Goal: Task Accomplishment & Management: Use online tool/utility

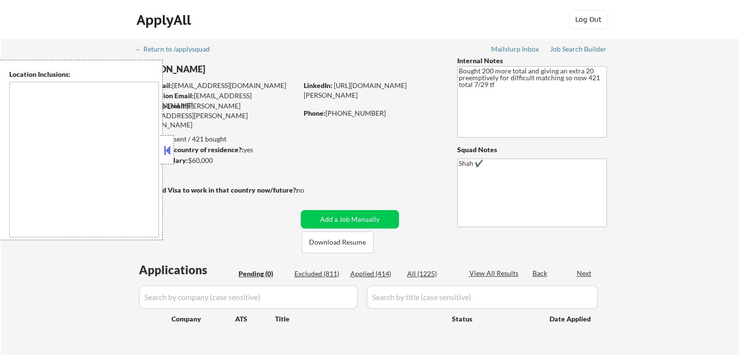
type textarea "[GEOGRAPHIC_DATA], [GEOGRAPHIC_DATA] [GEOGRAPHIC_DATA], [GEOGRAPHIC_DATA] [GEOG…"
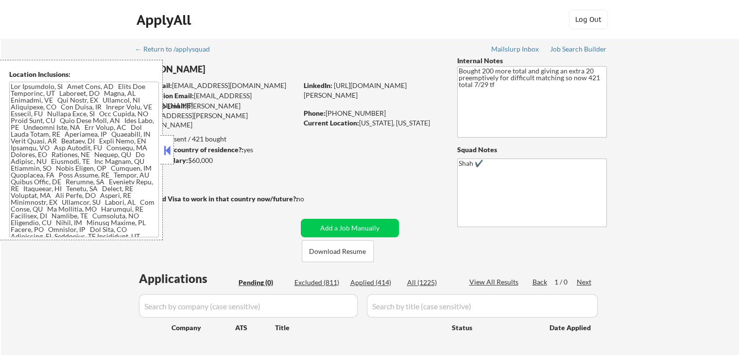
click at [27, 40] on div "← Return to /applysquad Mailslurp Inbox Job Search Builder [PERSON_NAME] User E…" at bounding box center [370, 210] width 738 height 342
click at [167, 156] on button at bounding box center [167, 150] width 11 height 15
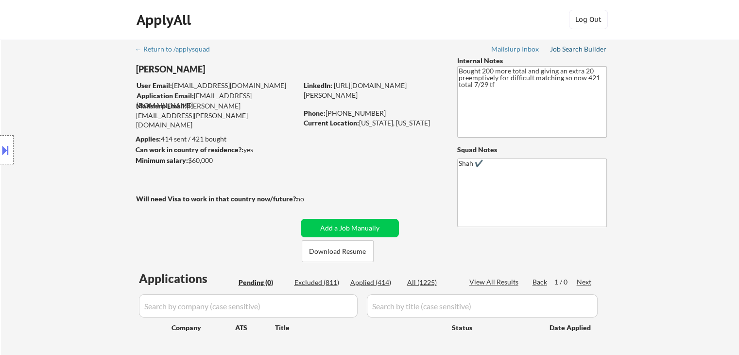
click at [572, 47] on div "Job Search Builder" at bounding box center [578, 49] width 57 height 7
select select ""pending""
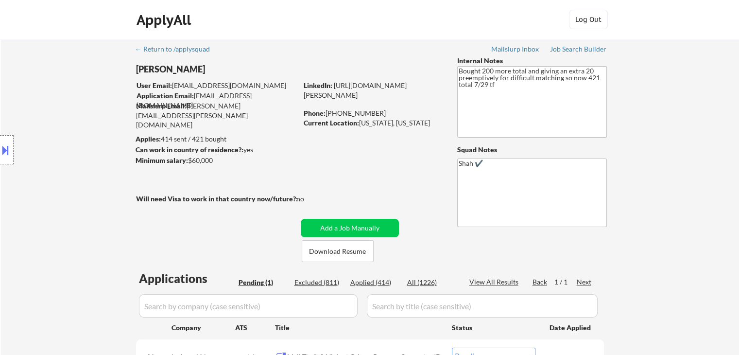
click at [82, 135] on div "Location Inclusions:" at bounding box center [87, 150] width 174 height 180
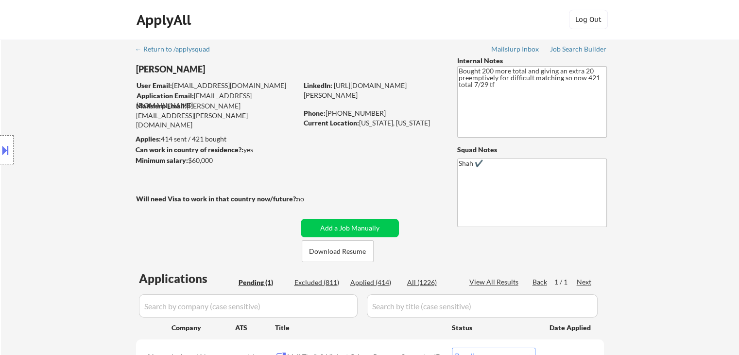
click at [82, 135] on div "Location Inclusions:" at bounding box center [87, 150] width 174 height 180
click at [51, 183] on div "Location Inclusions:" at bounding box center [87, 150] width 174 height 180
click at [51, 182] on div "Location Inclusions:" at bounding box center [87, 150] width 174 height 180
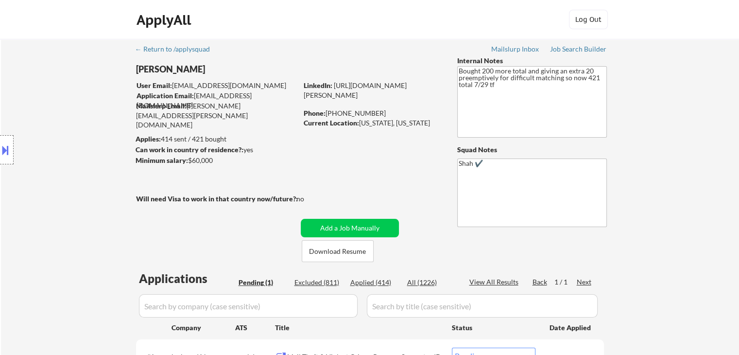
click at [51, 182] on div "Location Inclusions:" at bounding box center [87, 150] width 174 height 180
click at [0, 141] on div at bounding box center [7, 149] width 14 height 29
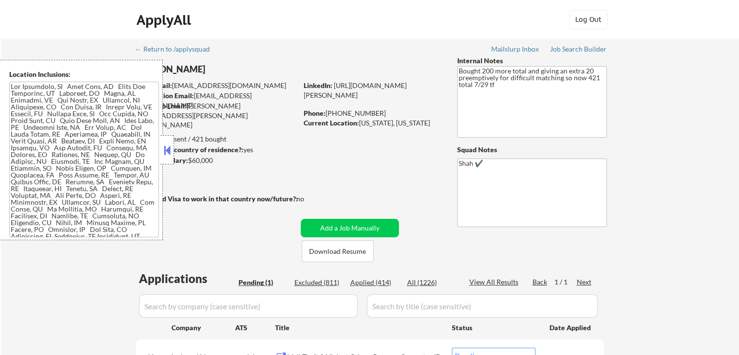
click at [169, 156] on button at bounding box center [167, 150] width 11 height 15
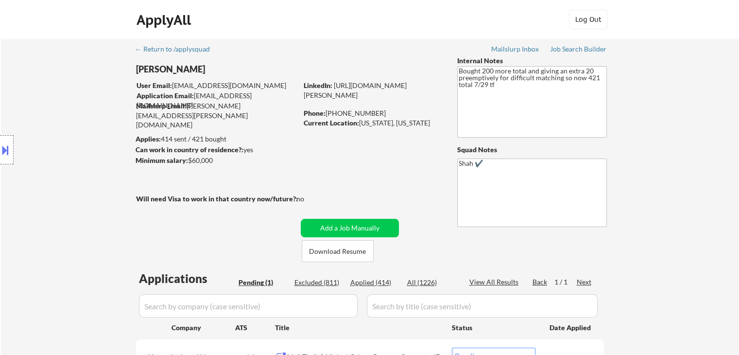
click at [78, 149] on div "Location Inclusions:" at bounding box center [87, 150] width 174 height 180
click at [77, 148] on div "Location Inclusions:" at bounding box center [87, 150] width 174 height 180
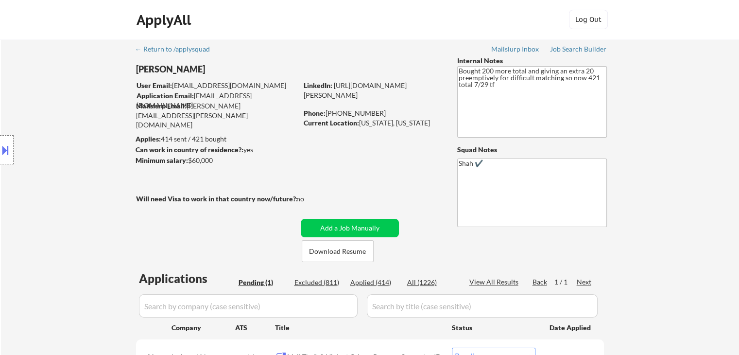
click at [77, 148] on div "Location Inclusions:" at bounding box center [87, 150] width 174 height 180
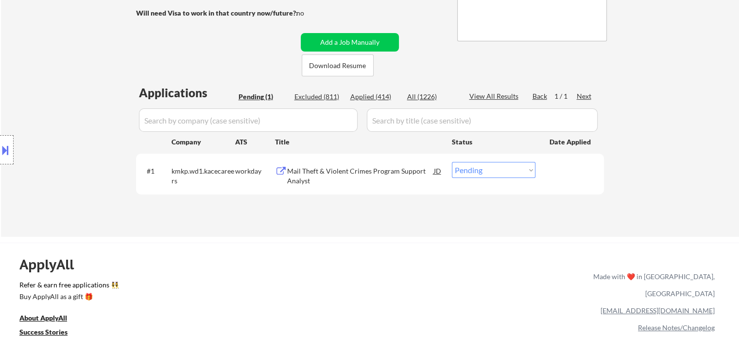
scroll to position [194, 0]
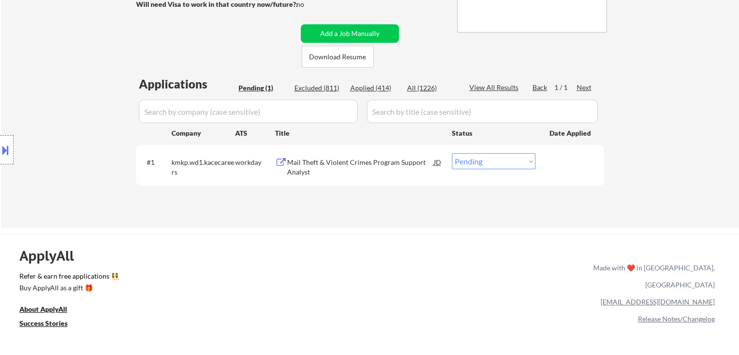
click at [76, 148] on div "Location Inclusions:" at bounding box center [87, 150] width 174 height 180
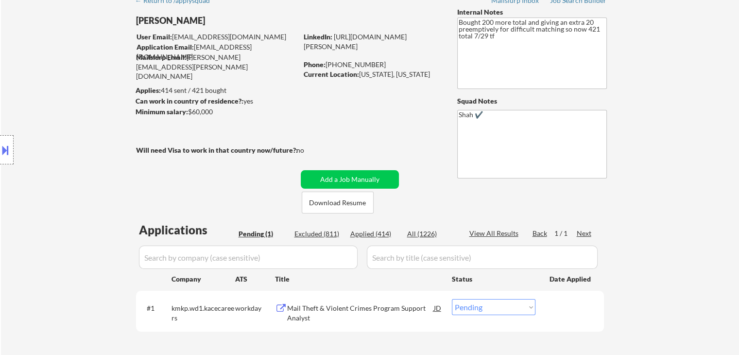
click at [84, 144] on div "Location Inclusions:" at bounding box center [87, 150] width 174 height 180
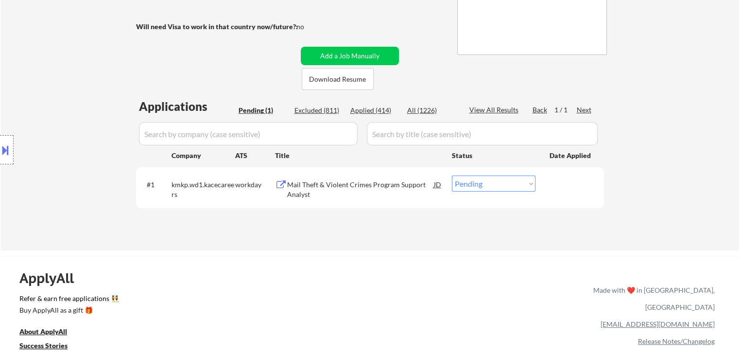
scroll to position [194, 0]
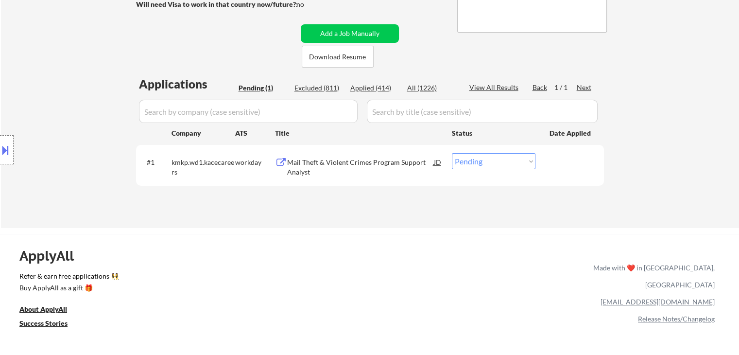
click at [295, 158] on div "Mail Theft & Violent Crimes Program Support Analyst" at bounding box center [360, 166] width 147 height 19
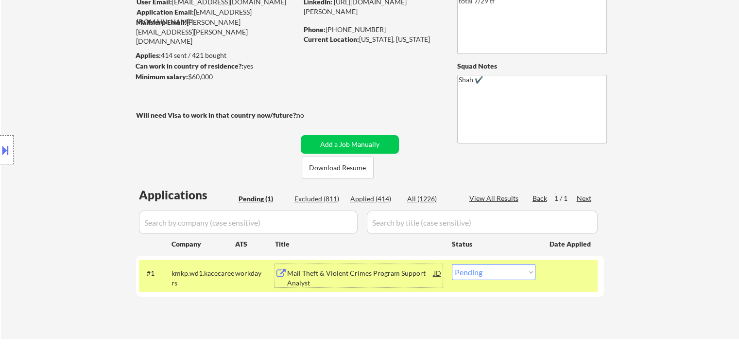
scroll to position [49, 0]
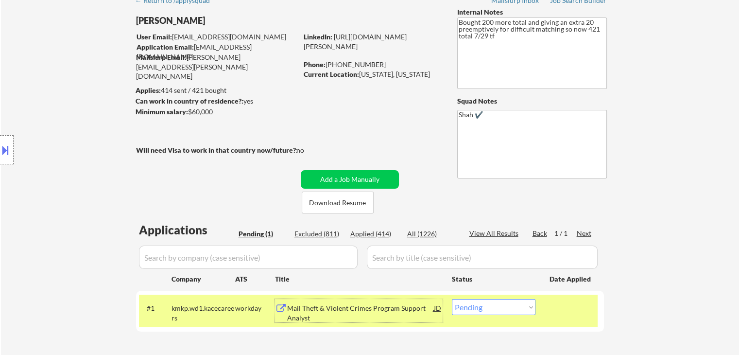
click at [54, 155] on div "Location Inclusions:" at bounding box center [87, 150] width 174 height 180
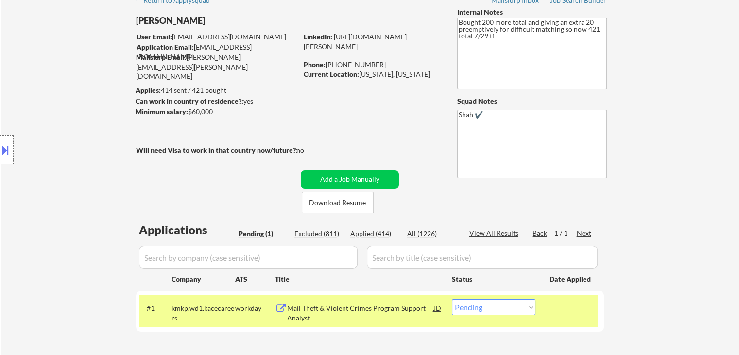
click at [71, 139] on div "Location Inclusions:" at bounding box center [87, 150] width 174 height 180
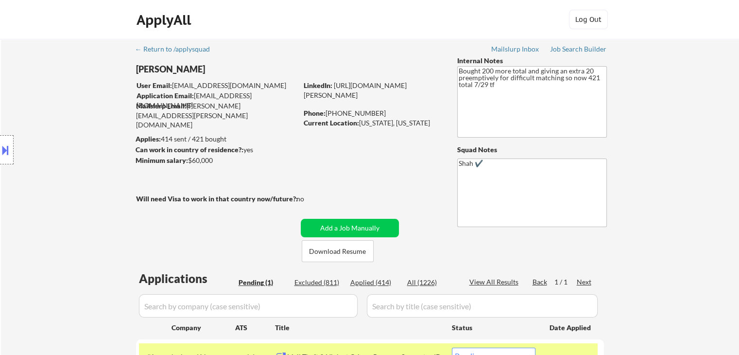
click at [71, 139] on div "Location Inclusions:" at bounding box center [87, 150] width 174 height 180
click at [72, 139] on div "Location Inclusions:" at bounding box center [87, 150] width 174 height 180
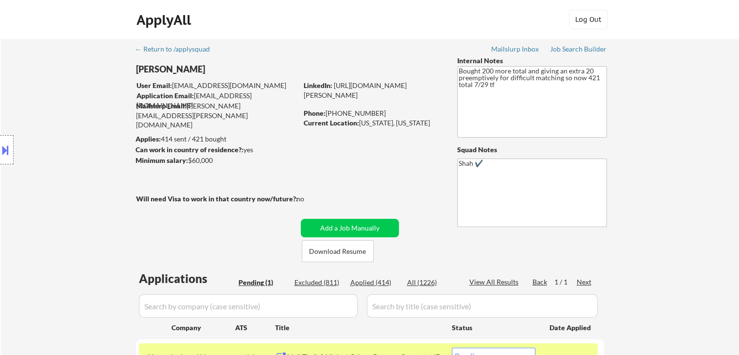
click at [76, 139] on div "Location Inclusions:" at bounding box center [87, 150] width 174 height 180
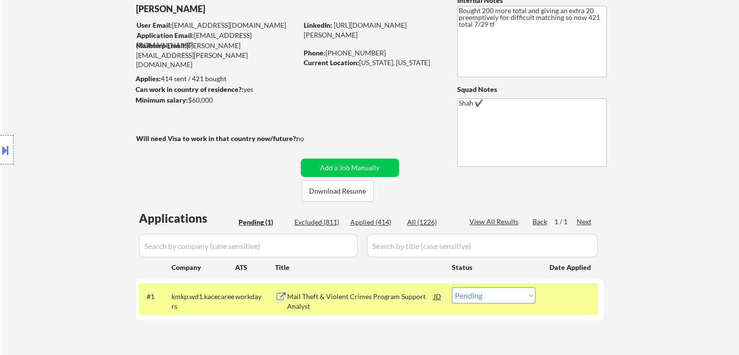
scroll to position [97, 0]
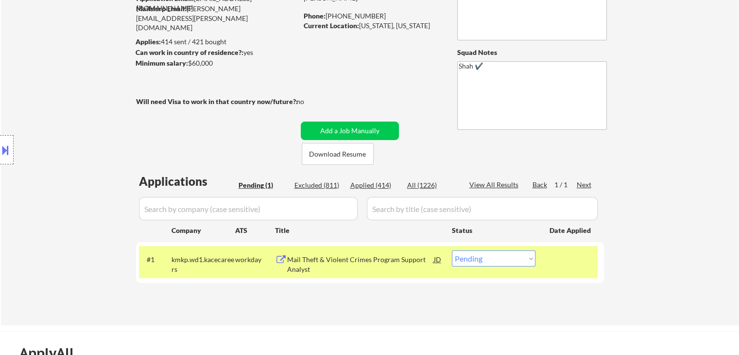
click at [76, 140] on div "Location Inclusions:" at bounding box center [87, 150] width 174 height 180
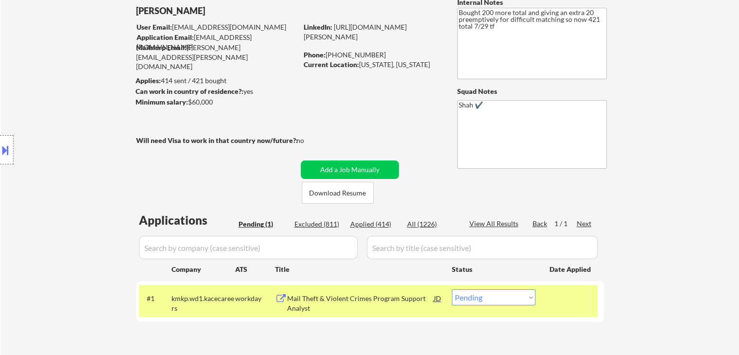
scroll to position [0, 0]
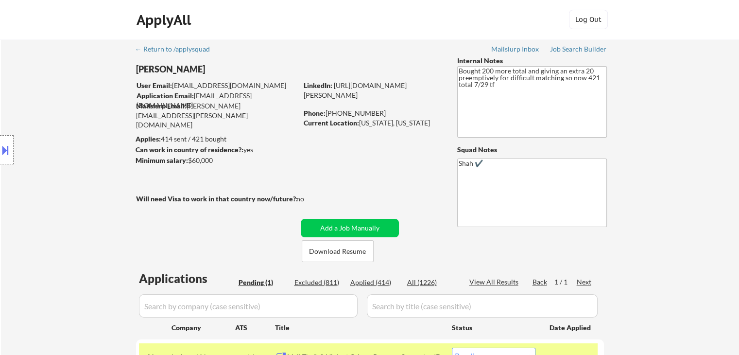
click at [76, 140] on div "Location Inclusions:" at bounding box center [87, 150] width 174 height 180
click at [39, 167] on div "Location Inclusions:" at bounding box center [87, 150] width 174 height 180
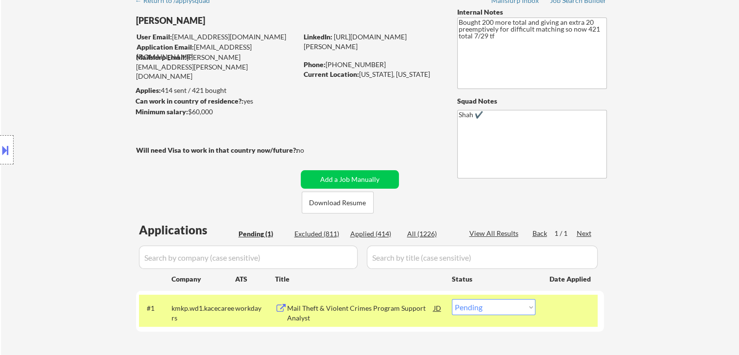
click at [38, 165] on div "Location Inclusions:" at bounding box center [87, 150] width 174 height 180
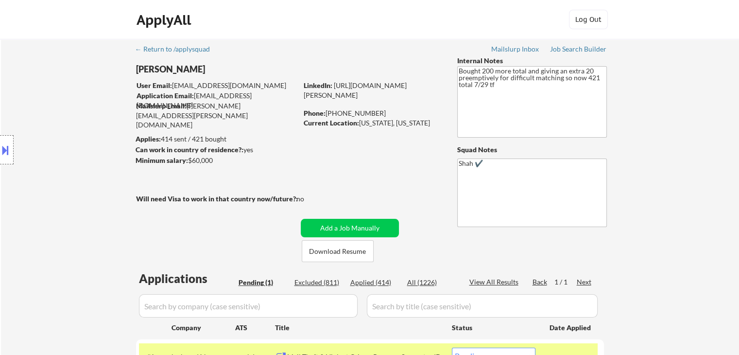
click at [37, 165] on div "Location Inclusions:" at bounding box center [87, 150] width 174 height 180
click at [37, 164] on div "Location Inclusions:" at bounding box center [87, 150] width 174 height 180
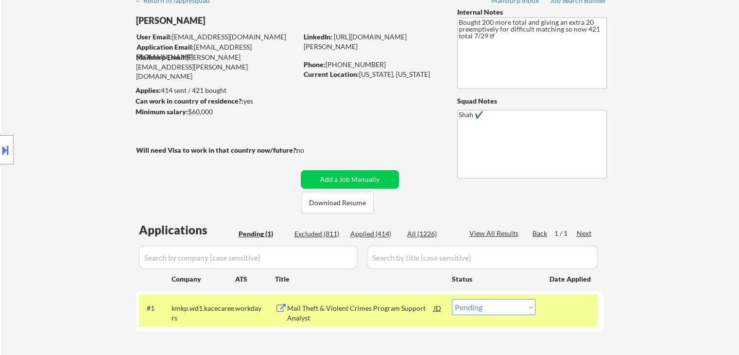
click at [37, 164] on div "Location Inclusions:" at bounding box center [87, 150] width 174 height 180
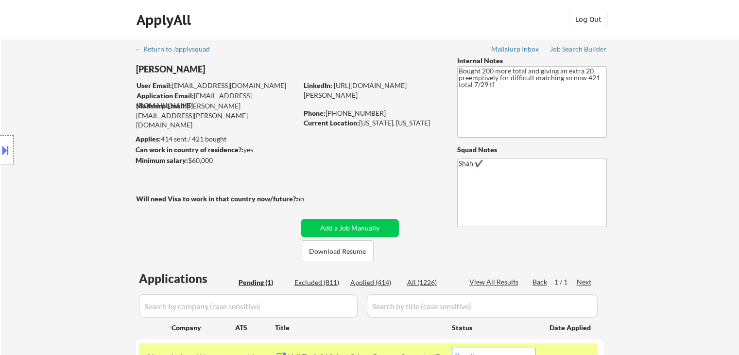
click at [37, 164] on div "Location Inclusions:" at bounding box center [87, 150] width 174 height 180
click at [22, 175] on div "Location Inclusions:" at bounding box center [87, 150] width 174 height 180
click at [22, 174] on div "Location Inclusions:" at bounding box center [87, 150] width 174 height 180
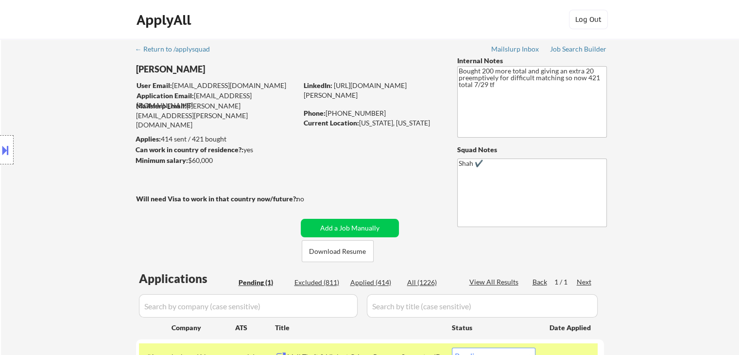
click at [22, 174] on div "Location Inclusions:" at bounding box center [87, 150] width 174 height 180
click at [40, 148] on div "Location Inclusions:" at bounding box center [87, 150] width 174 height 180
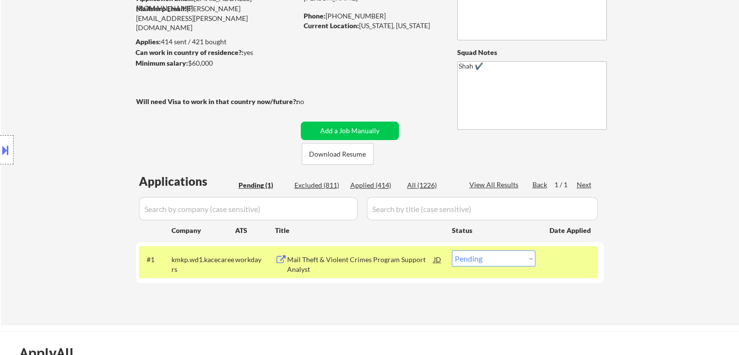
click at [46, 149] on div "Location Inclusions:" at bounding box center [87, 150] width 174 height 180
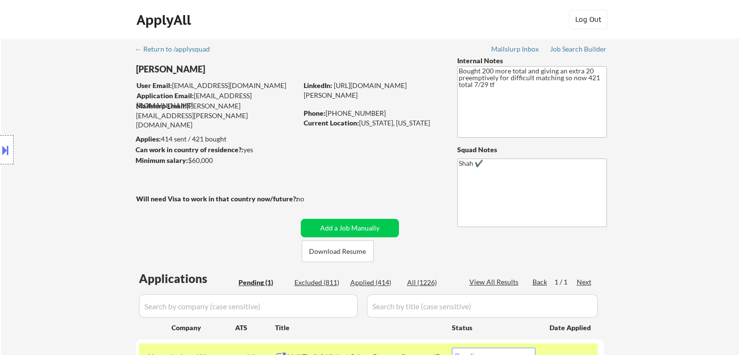
click at [0, 156] on button at bounding box center [5, 150] width 11 height 16
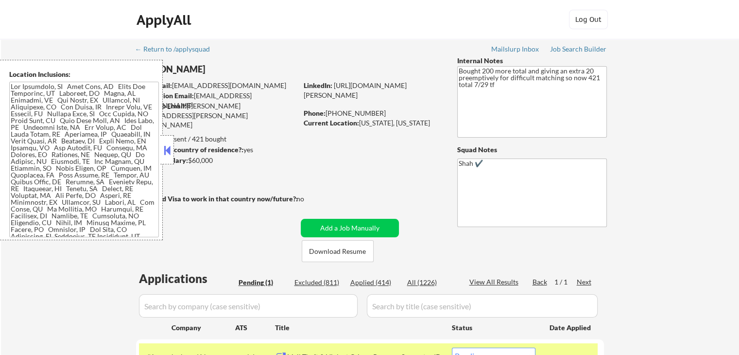
click at [168, 149] on button at bounding box center [167, 150] width 11 height 15
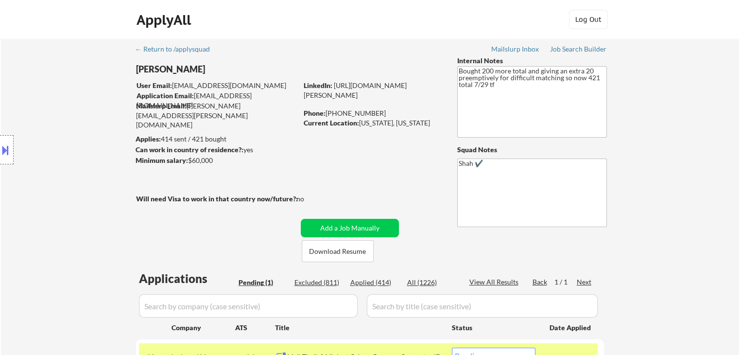
click at [81, 129] on div "Location Inclusions:" at bounding box center [87, 150] width 174 height 180
click at [47, 98] on div "Location Inclusions:" at bounding box center [87, 150] width 174 height 180
click at [9, 153] on button at bounding box center [5, 150] width 11 height 16
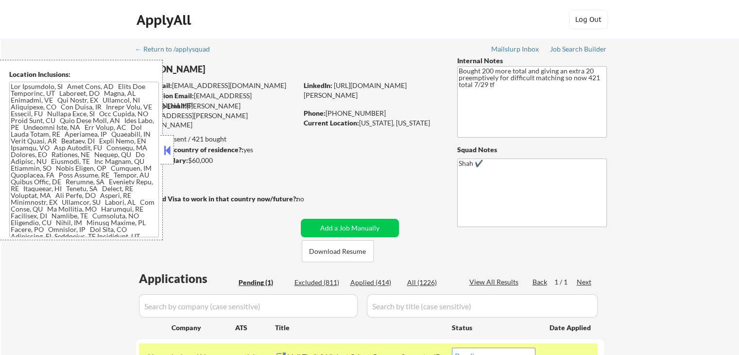
click at [166, 148] on button at bounding box center [167, 150] width 11 height 15
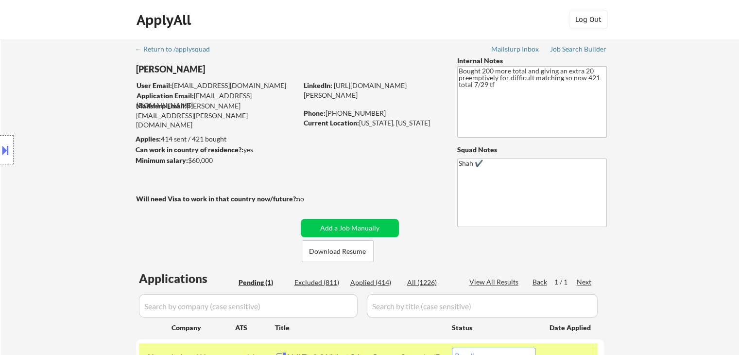
click at [71, 117] on div "Location Inclusions:" at bounding box center [87, 150] width 174 height 180
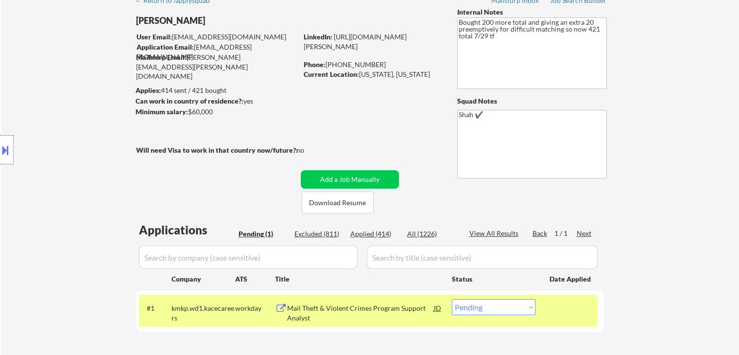
click at [72, 140] on div "Location Inclusions:" at bounding box center [87, 150] width 174 height 180
click at [74, 140] on div "Location Inclusions:" at bounding box center [87, 150] width 174 height 180
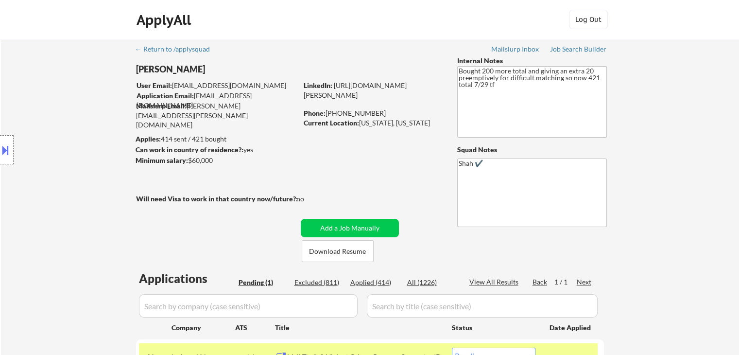
click at [77, 144] on div "Location Inclusions:" at bounding box center [87, 150] width 174 height 180
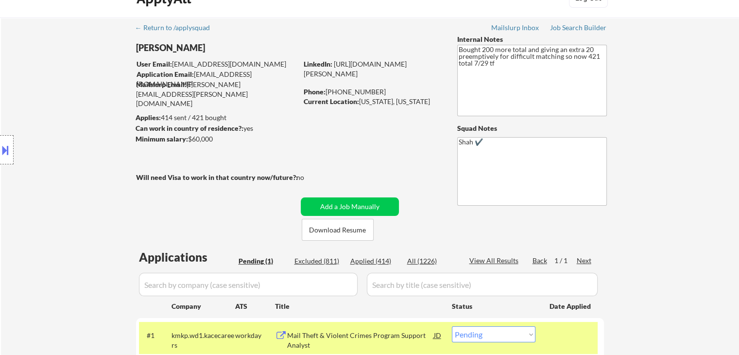
scroll to position [97, 0]
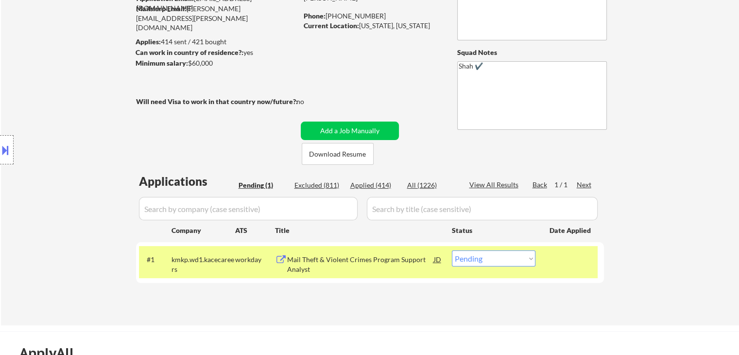
click at [79, 165] on div "Location Inclusions:" at bounding box center [87, 150] width 174 height 180
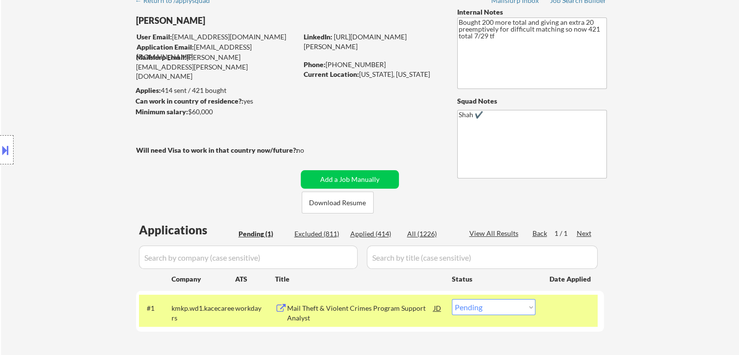
click at [77, 166] on div "Location Inclusions:" at bounding box center [87, 150] width 174 height 180
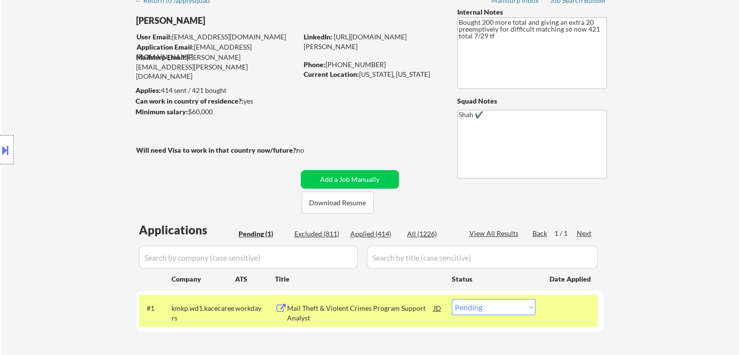
click at [77, 166] on div "Location Inclusions:" at bounding box center [87, 150] width 174 height 180
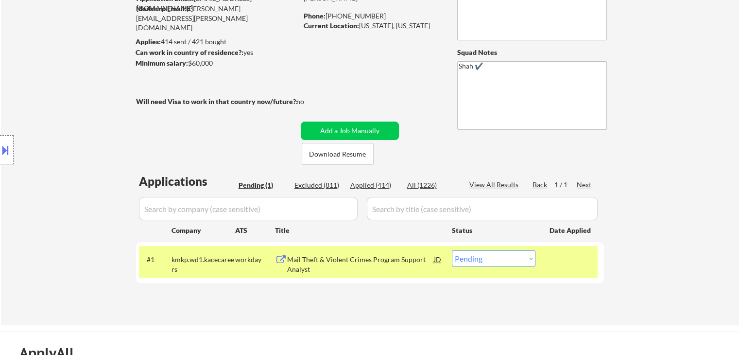
click at [77, 166] on div "Location Inclusions:" at bounding box center [87, 150] width 174 height 180
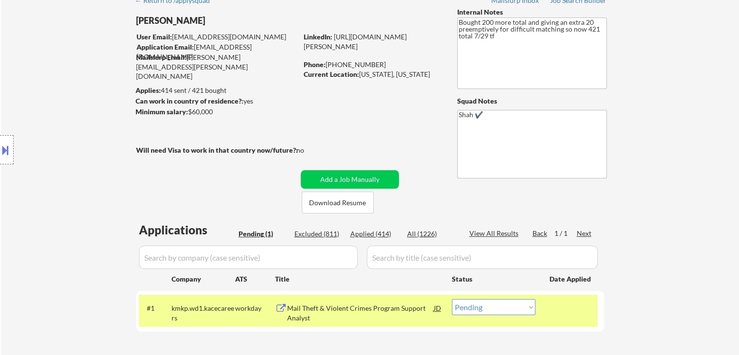
click at [77, 166] on div "Location Inclusions:" at bounding box center [87, 150] width 174 height 180
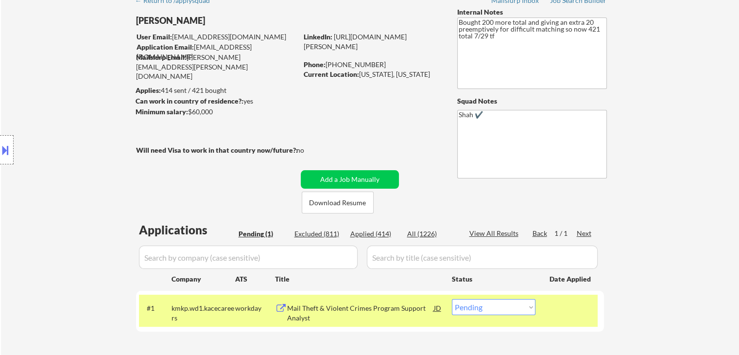
click at [77, 166] on div "Location Inclusions:" at bounding box center [87, 150] width 174 height 180
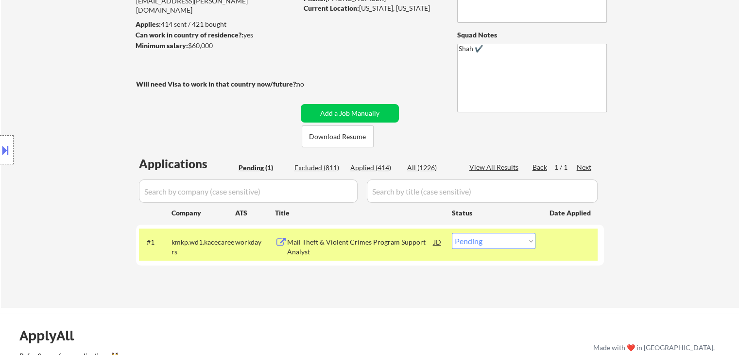
scroll to position [146, 0]
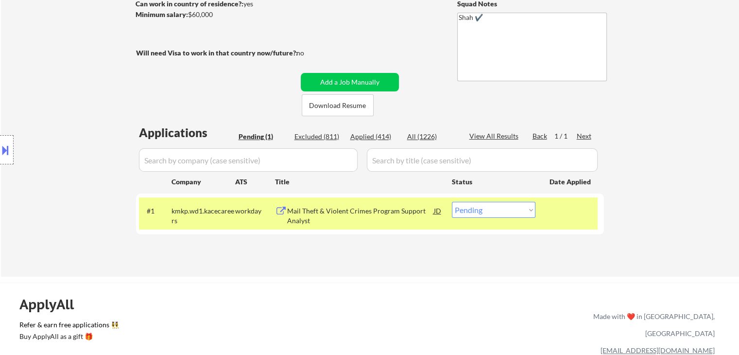
click at [77, 166] on div "Location Inclusions:" at bounding box center [87, 150] width 174 height 180
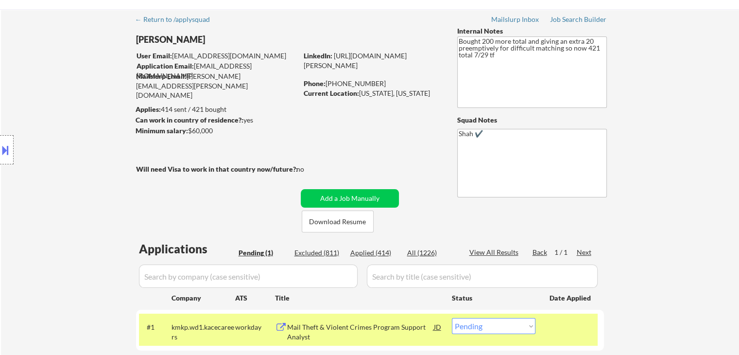
scroll to position [0, 0]
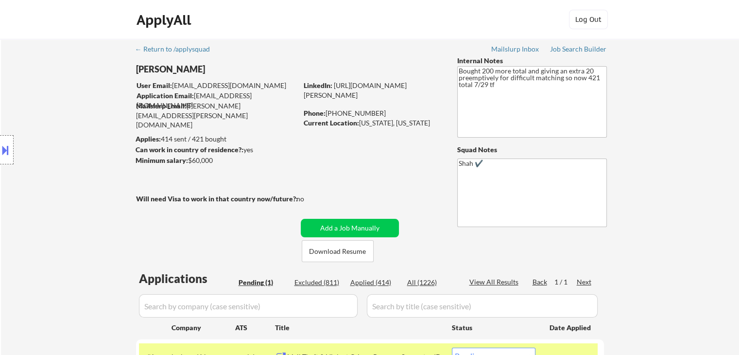
click at [71, 154] on div "Location Inclusions:" at bounding box center [87, 150] width 174 height 180
click at [71, 153] on div "Location Inclusions:" at bounding box center [87, 150] width 174 height 180
click at [74, 166] on div "Location Inclusions:" at bounding box center [87, 150] width 174 height 180
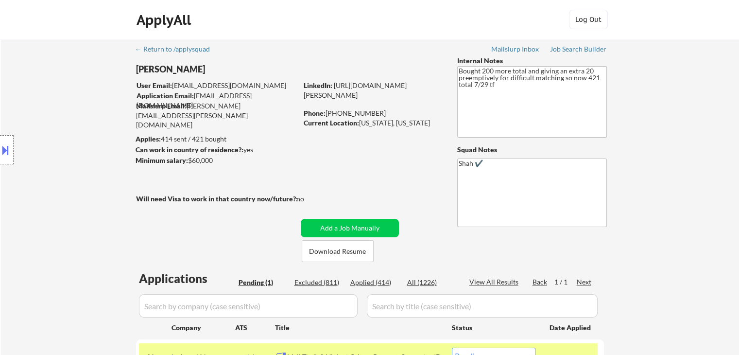
click at [74, 166] on div "Location Inclusions:" at bounding box center [87, 150] width 174 height 180
click at [72, 159] on div "Location Inclusions:" at bounding box center [87, 150] width 174 height 180
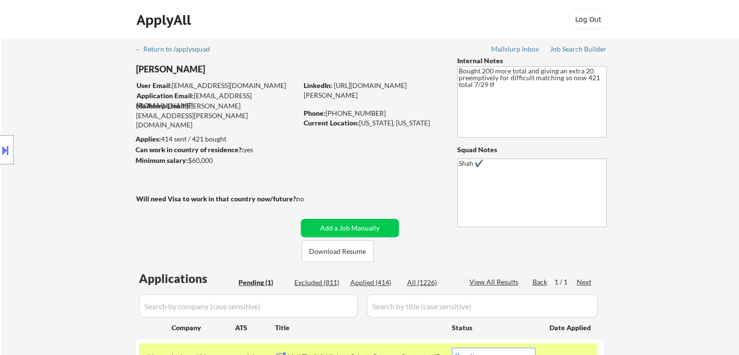
click at [72, 159] on div "Location Inclusions:" at bounding box center [87, 150] width 174 height 180
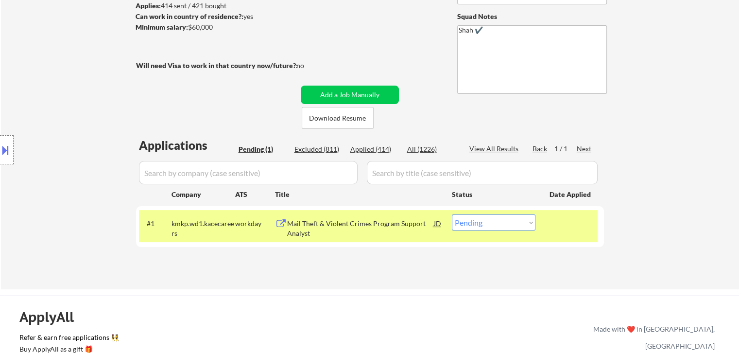
scroll to position [146, 0]
